Goal: Information Seeking & Learning: Learn about a topic

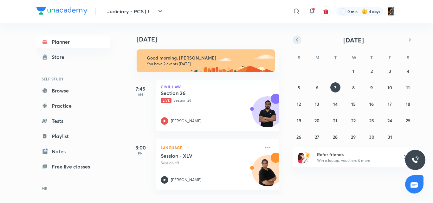
click at [296, 39] on icon "button" at bounding box center [296, 40] width 5 height 6
click at [334, 139] on abbr "30" at bounding box center [334, 137] width 5 height 6
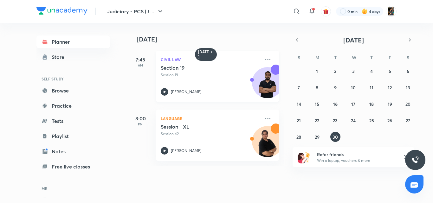
click at [219, 71] on div "Section 19 Session 19" at bounding box center [210, 71] width 99 height 13
